Goal: Task Accomplishment & Management: Manage account settings

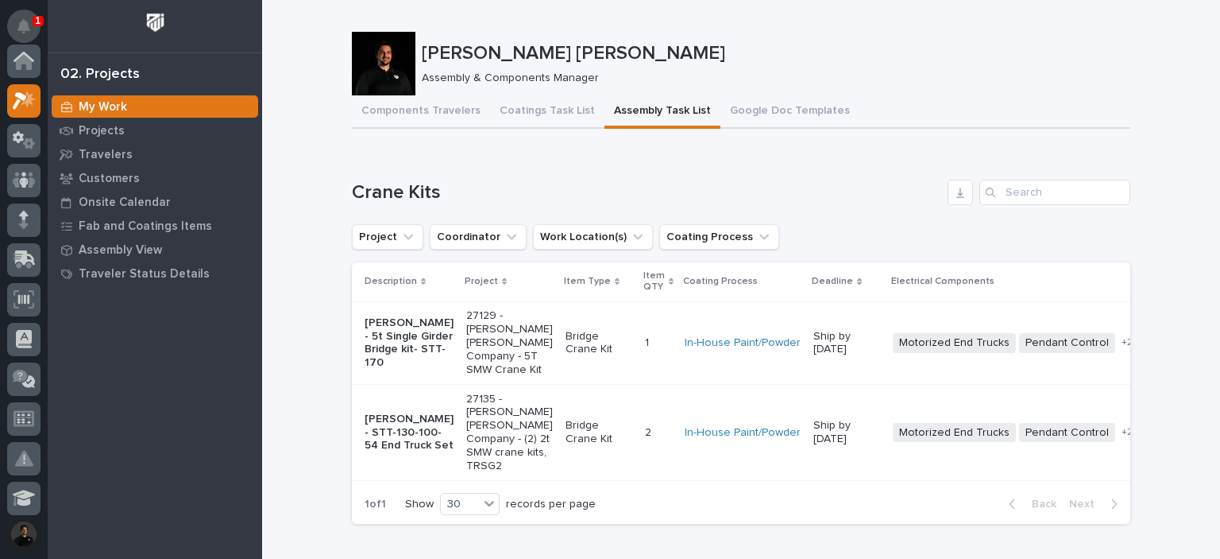
click at [28, 23] on icon "Notifications" at bounding box center [23, 26] width 13 height 14
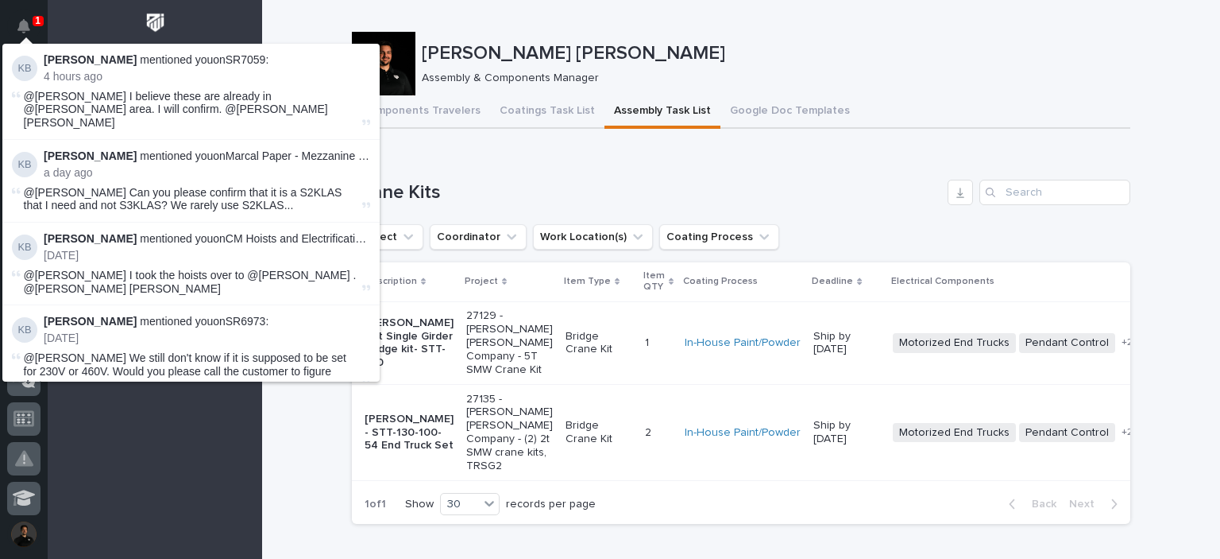
scroll to position [40, 0]
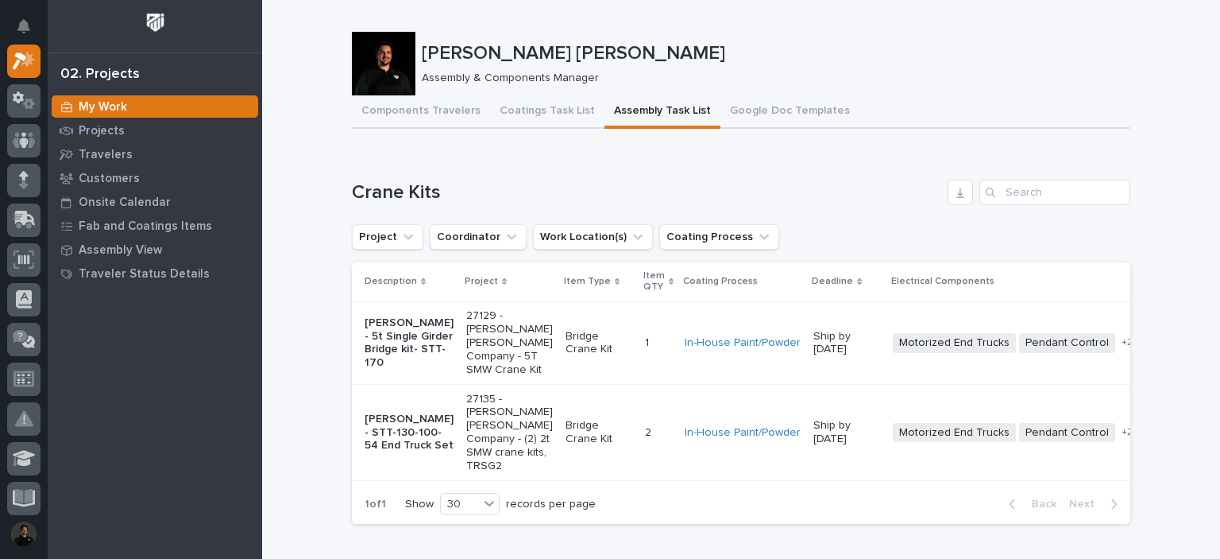
click at [251, 33] on div at bounding box center [155, 26] width 215 height 52
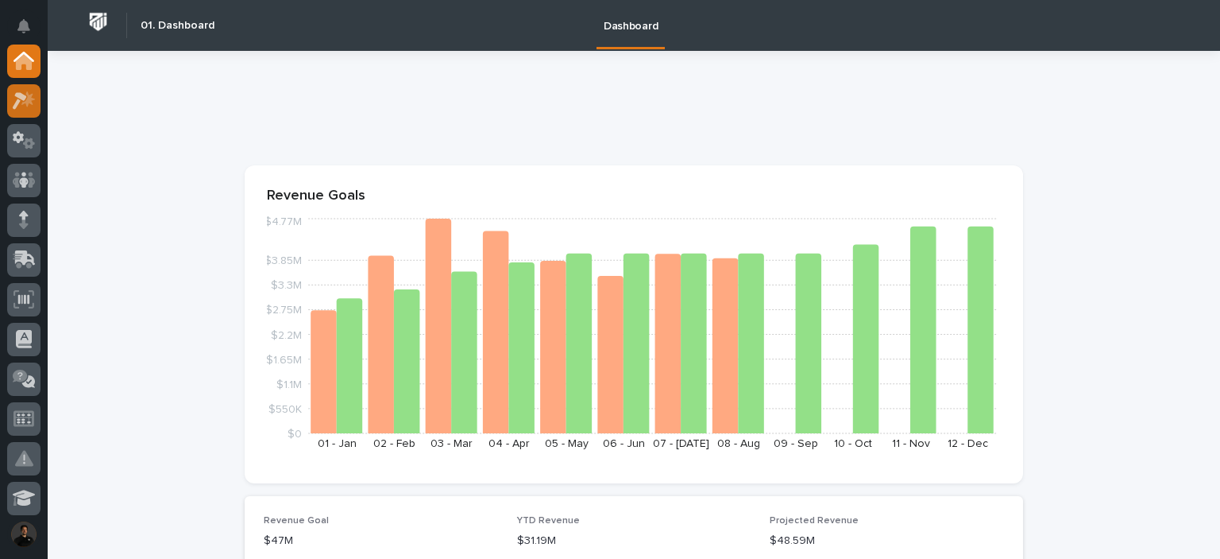
click at [20, 104] on icon at bounding box center [24, 100] width 23 height 18
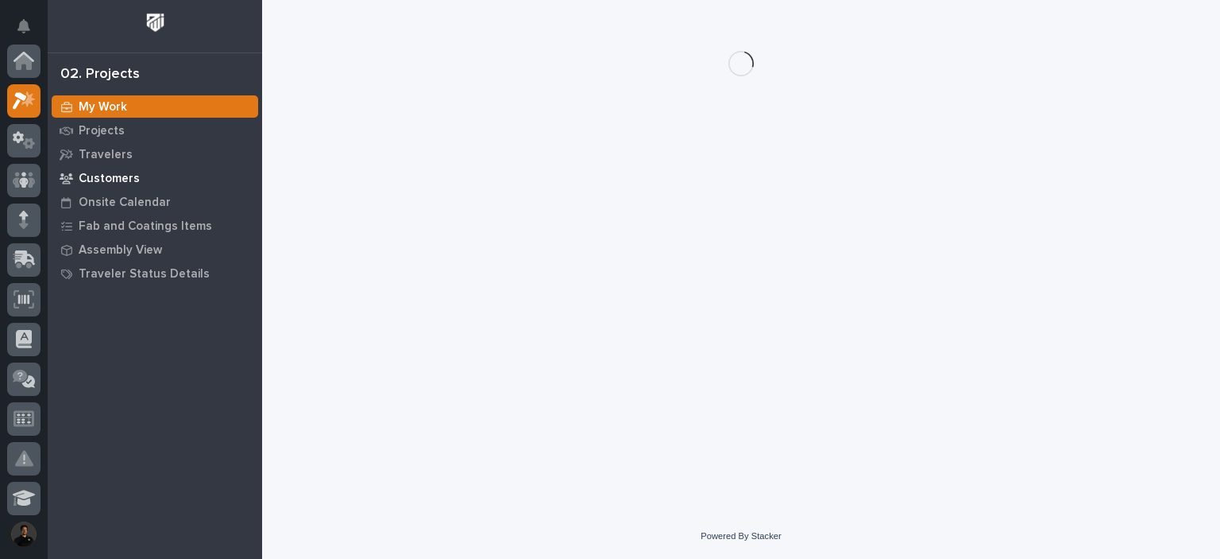
scroll to position [40, 0]
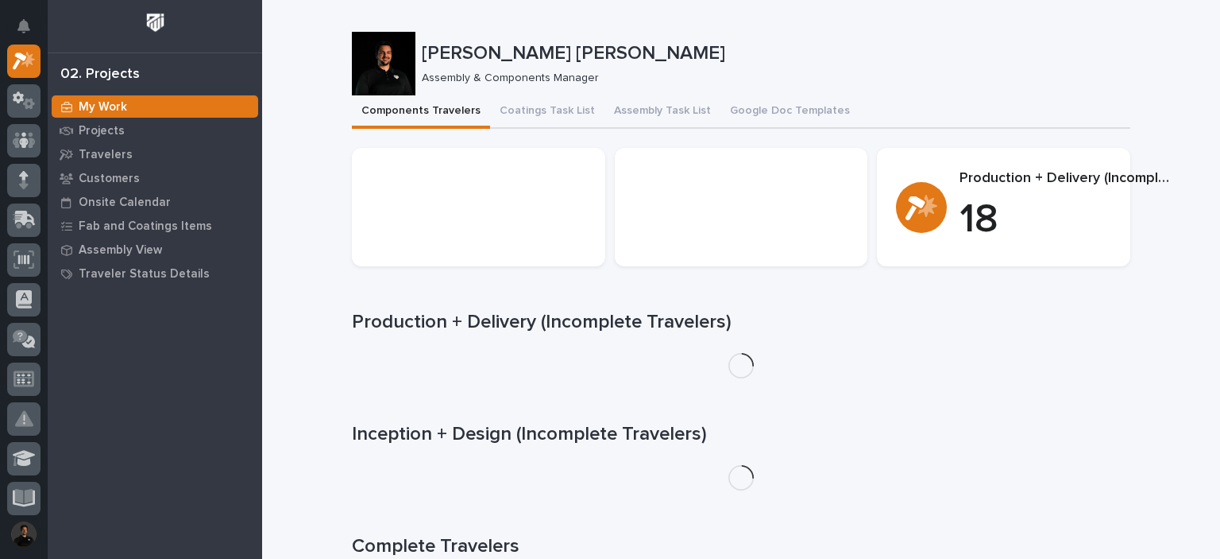
click at [631, 93] on div "Kyle Dean Miller Assembly & Components Manager" at bounding box center [741, 64] width 779 height 64
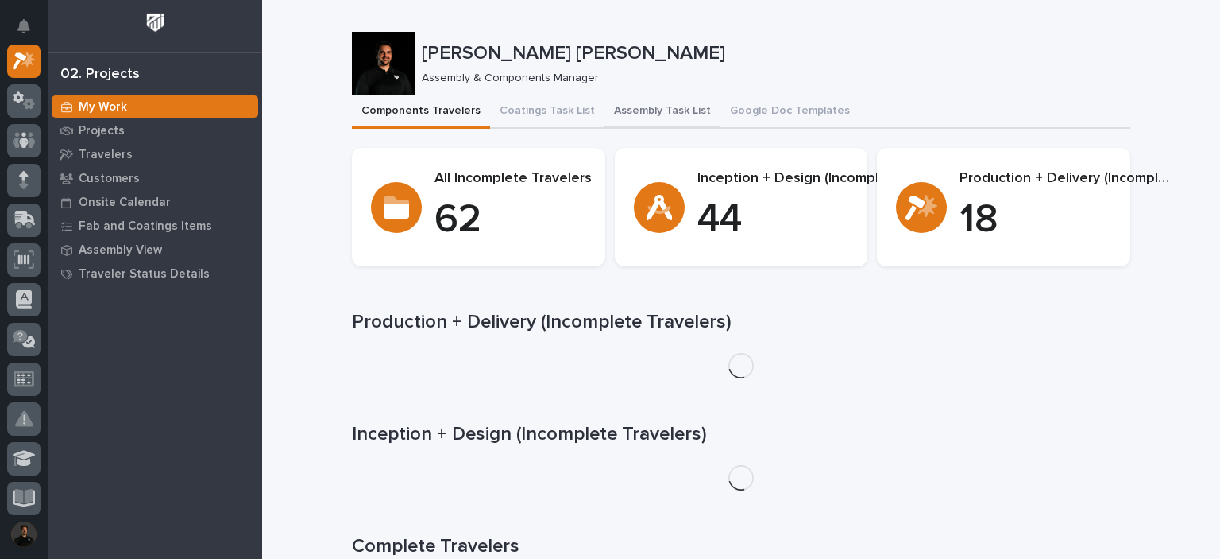
click at [644, 118] on button "Assembly Task List" at bounding box center [663, 111] width 116 height 33
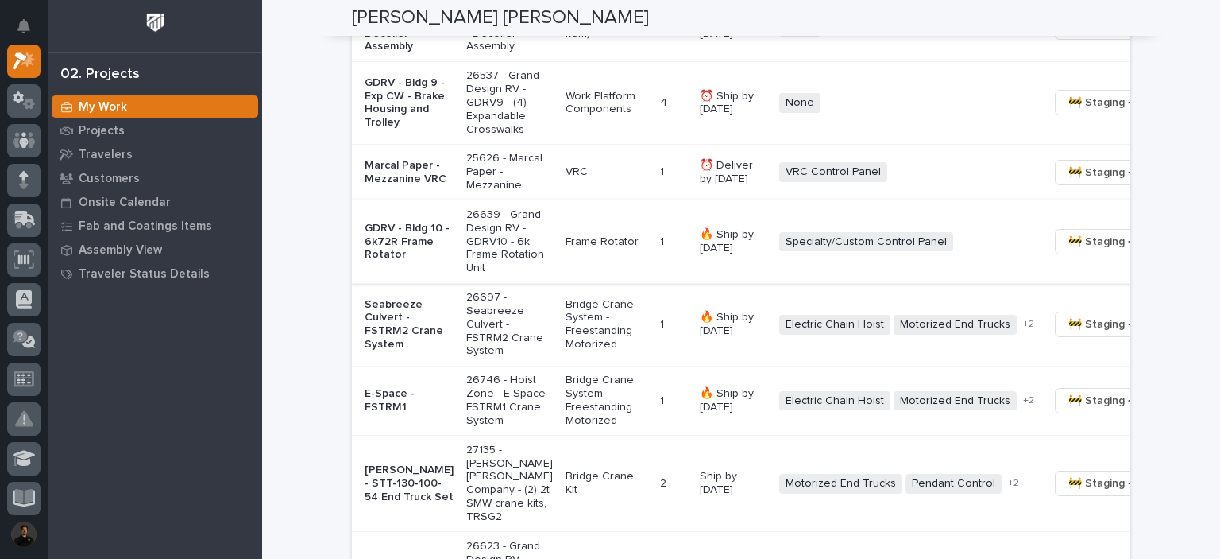
scroll to position [1335, 0]
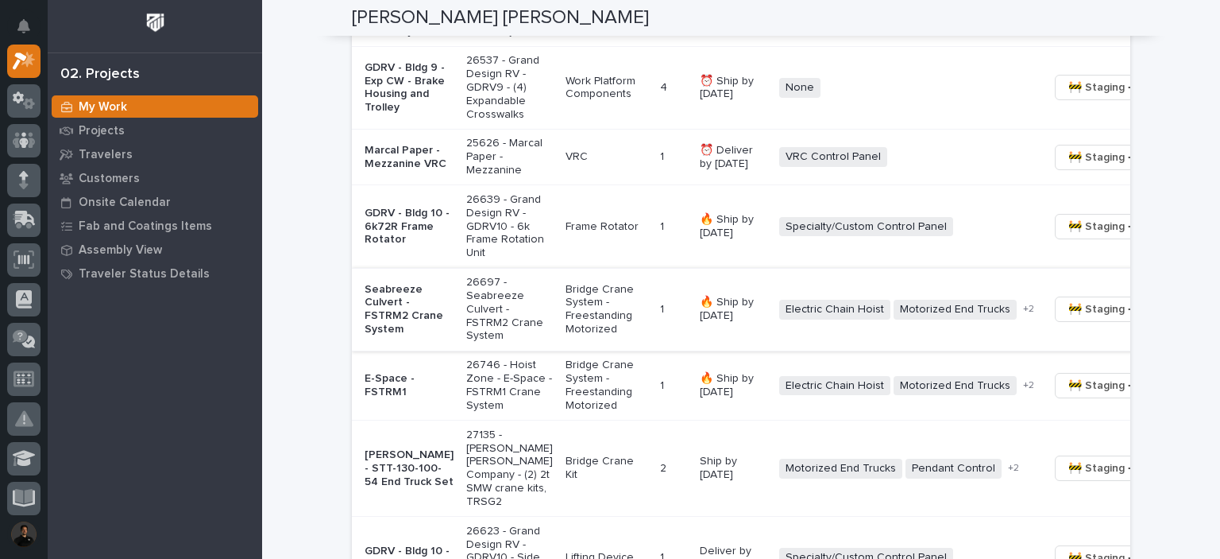
click at [1069, 319] on span "🚧 Staging →" at bounding box center [1102, 309] width 66 height 19
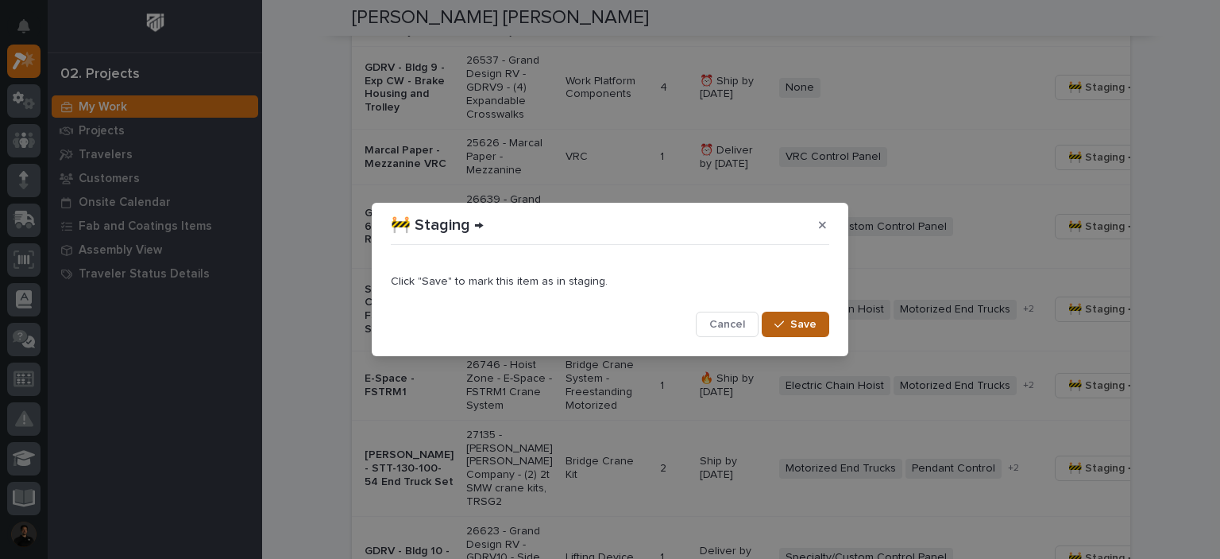
click at [778, 328] on icon "button" at bounding box center [780, 324] width 10 height 11
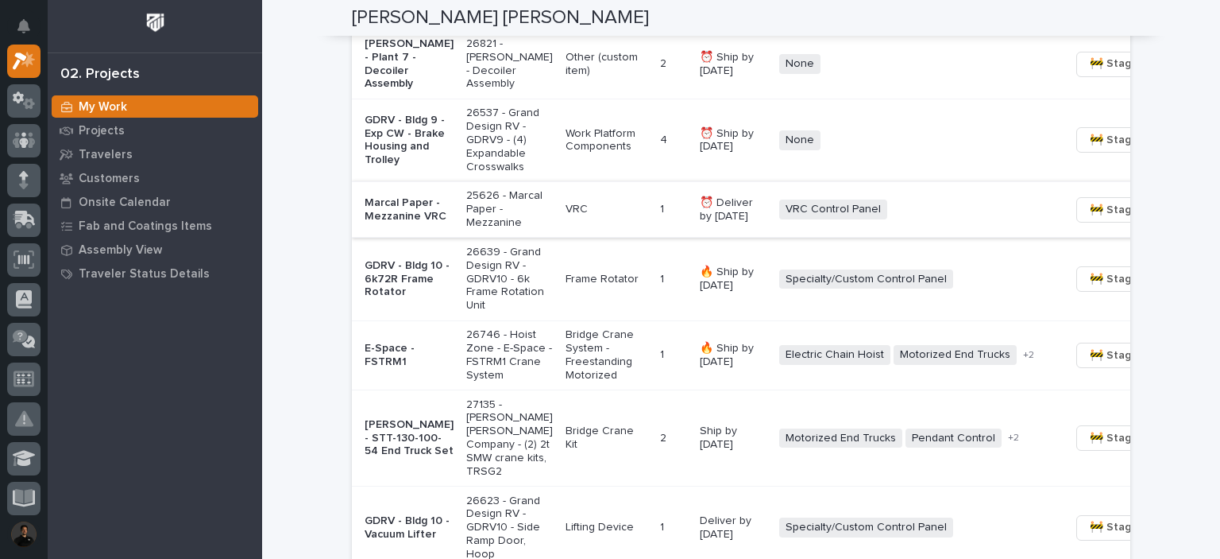
scroll to position [1229, 0]
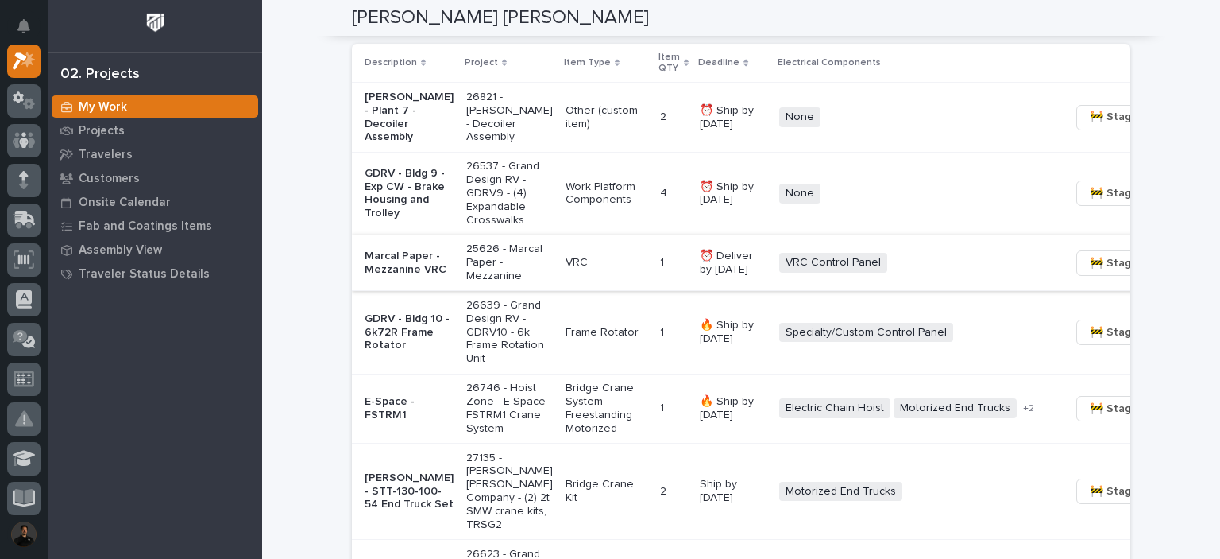
click at [566, 207] on p "Work Platform Components" at bounding box center [607, 193] width 82 height 27
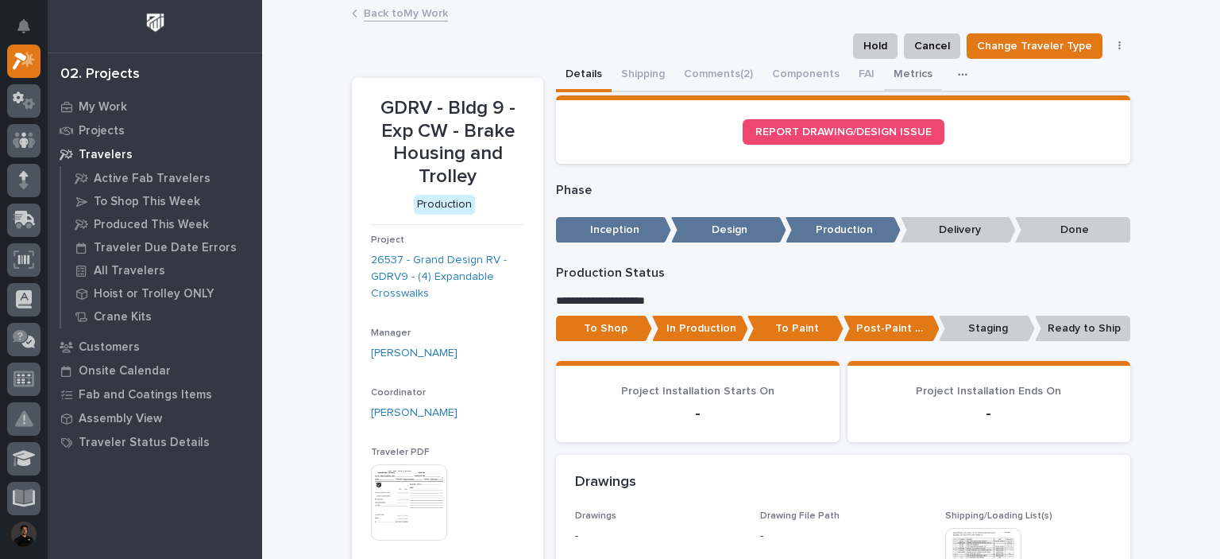
click at [890, 73] on button "Metrics" at bounding box center [913, 75] width 58 height 33
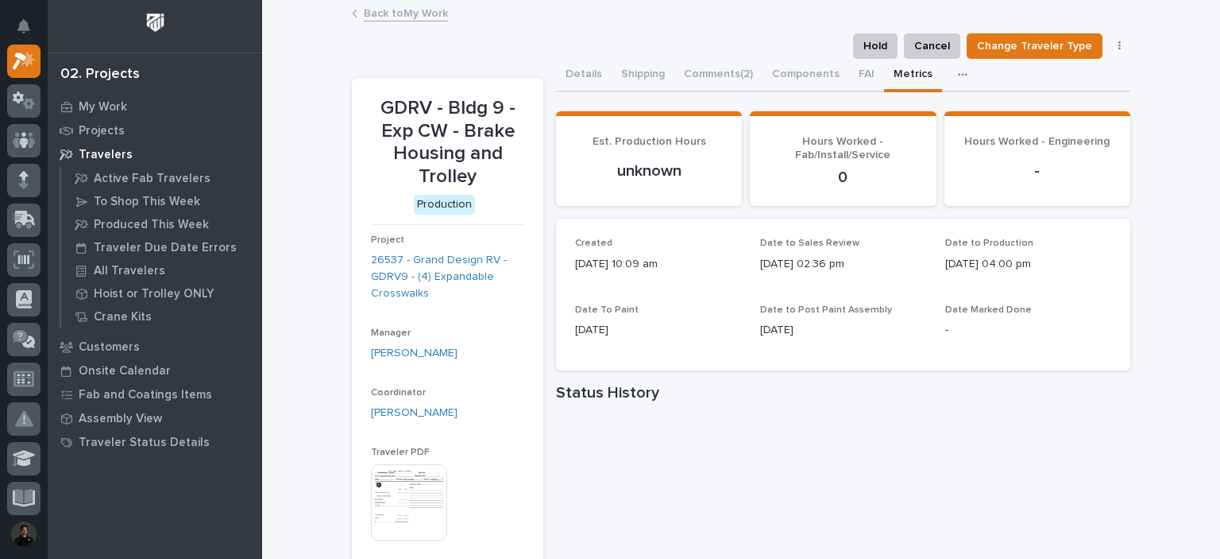
click at [391, 13] on link "Back to My Work" at bounding box center [406, 12] width 84 height 18
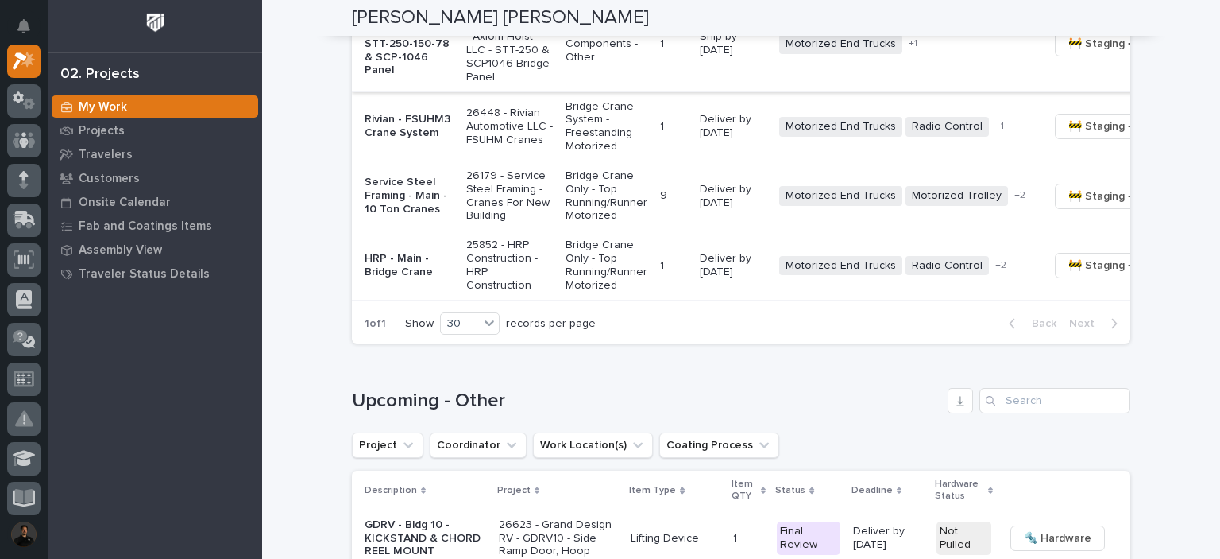
scroll to position [2013, 0]
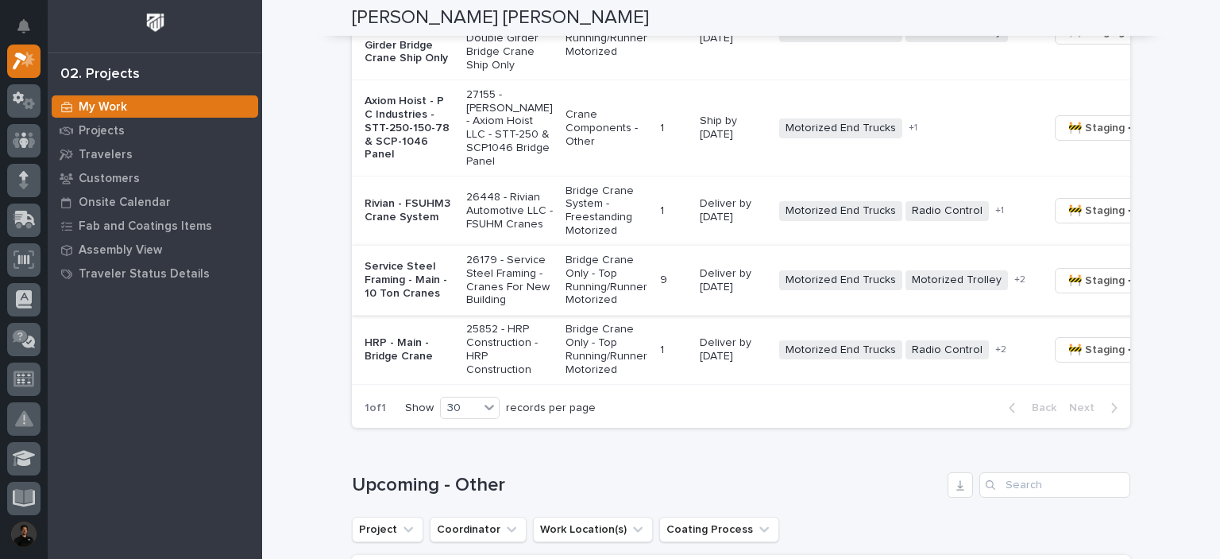
scroll to position [1800, 0]
